Goal: Task Accomplishment & Management: Use online tool/utility

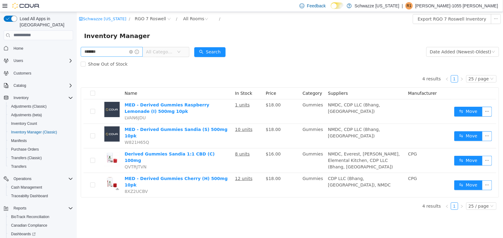
click at [129, 53] on input "*******" at bounding box center [111, 52] width 62 height 10
type input "*"
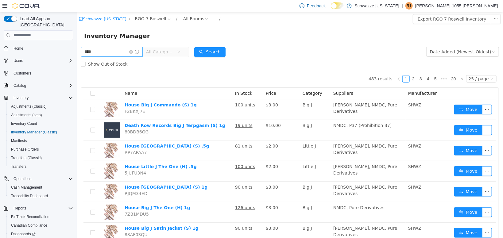
type input "****"
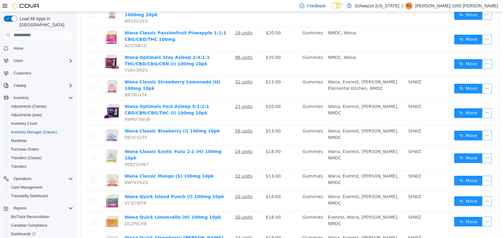
scroll to position [234, 0]
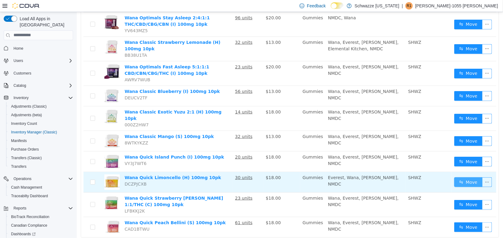
click at [465, 177] on button "Move" at bounding box center [468, 182] width 28 height 10
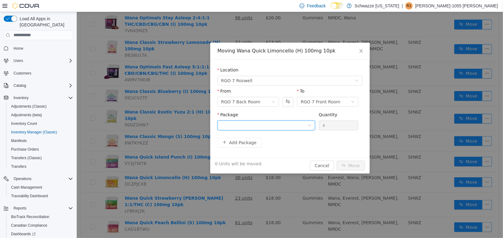
click at [295, 124] on div at bounding box center [264, 125] width 86 height 9
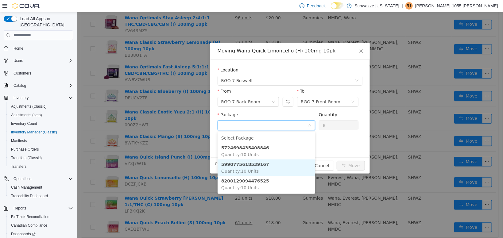
click at [285, 168] on li "5990775618539167 Quantity : 10 Units" at bounding box center [266, 167] width 98 height 17
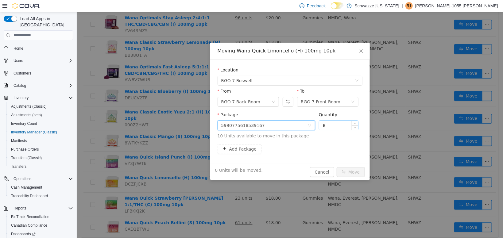
click at [338, 125] on input "*" at bounding box center [338, 125] width 39 height 9
type input "**"
click at [356, 177] on div "10 Units will be moved. Cancel Move" at bounding box center [289, 171] width 159 height 16
click at [355, 175] on button "Move" at bounding box center [350, 172] width 28 height 10
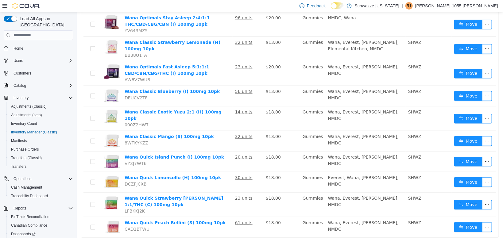
scroll to position [39, 0]
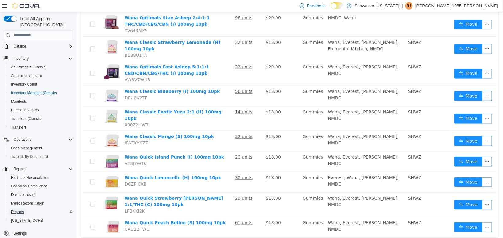
click at [22, 209] on span "Reports" at bounding box center [17, 211] width 13 height 5
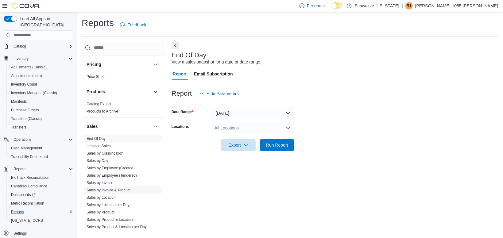
scroll to position [369, 0]
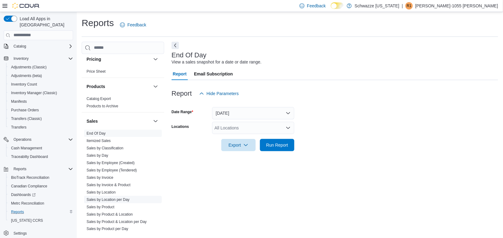
click at [120, 202] on span "Sales by Location per Day" at bounding box center [123, 199] width 78 height 7
click at [117, 199] on link "Sales by Location per Day" at bounding box center [107, 200] width 43 height 4
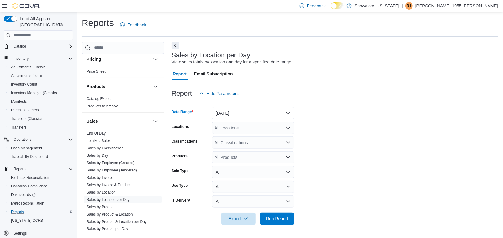
click at [225, 115] on button "[DATE]" at bounding box center [253, 113] width 82 height 12
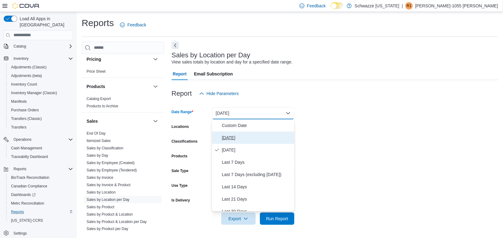
click at [226, 137] on span "[DATE]" at bounding box center [257, 137] width 70 height 7
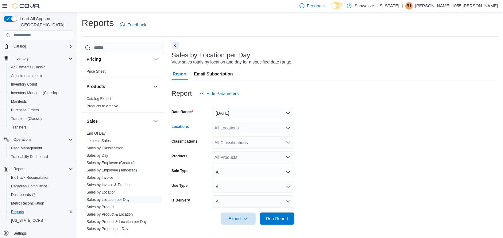
click at [229, 126] on div "All Locations" at bounding box center [253, 128] width 82 height 12
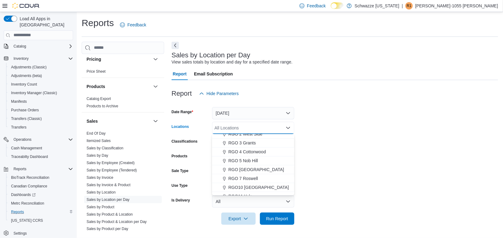
scroll to position [183, 0]
click at [250, 175] on span "RGO 7 Roswell" at bounding box center [242, 177] width 29 height 6
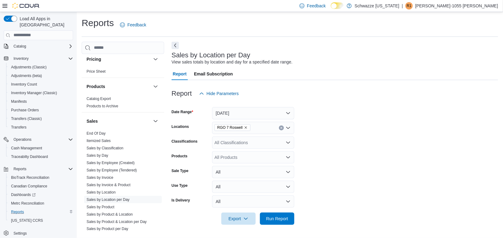
click at [322, 140] on form "Date Range [DATE] Locations RGO 7 Roswell Classifications All Classifications P…" at bounding box center [334, 162] width 326 height 125
click at [278, 217] on span "Run Report" at bounding box center [277, 218] width 22 height 6
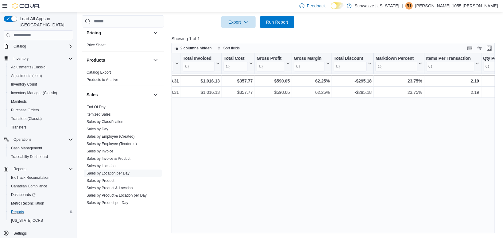
scroll to position [0, 323]
click at [314, 134] on div "Location Click to view column header actions Date Click to view column header a…" at bounding box center [332, 143] width 323 height 180
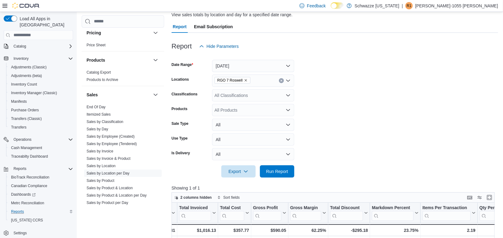
scroll to position [45, 0]
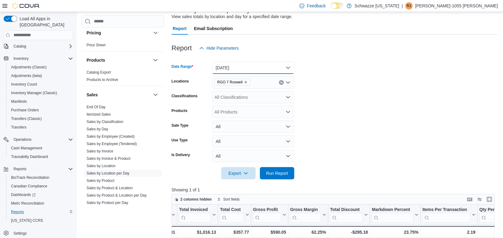
click at [248, 69] on button "[DATE]" at bounding box center [253, 68] width 82 height 12
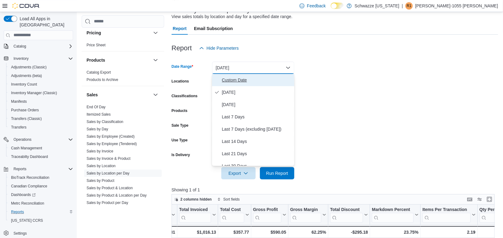
click at [233, 82] on span "Custom Date" at bounding box center [257, 79] width 70 height 7
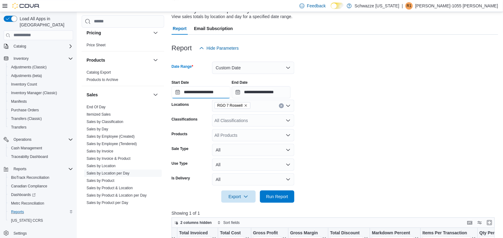
click at [204, 94] on input "**********" at bounding box center [200, 92] width 59 height 12
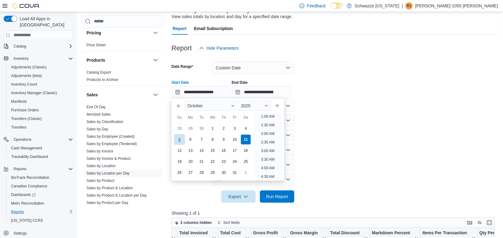
click at [179, 138] on div "5" at bounding box center [179, 139] width 11 height 11
type input "**********"
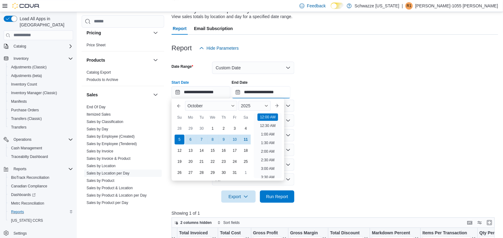
click at [265, 91] on input "**********" at bounding box center [261, 92] width 59 height 12
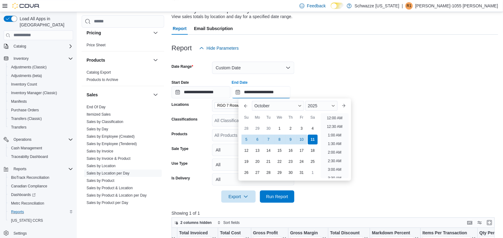
scroll to position [348, 0]
click at [313, 138] on div "11" at bounding box center [312, 139] width 11 height 11
click at [275, 194] on span "Run Report" at bounding box center [277, 196] width 22 height 6
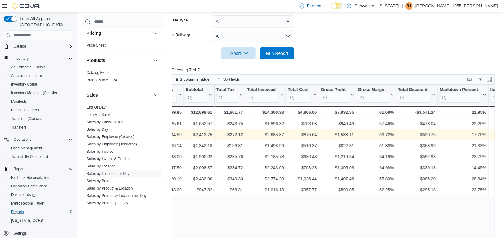
scroll to position [0, 257]
